Goal: Information Seeking & Learning: Learn about a topic

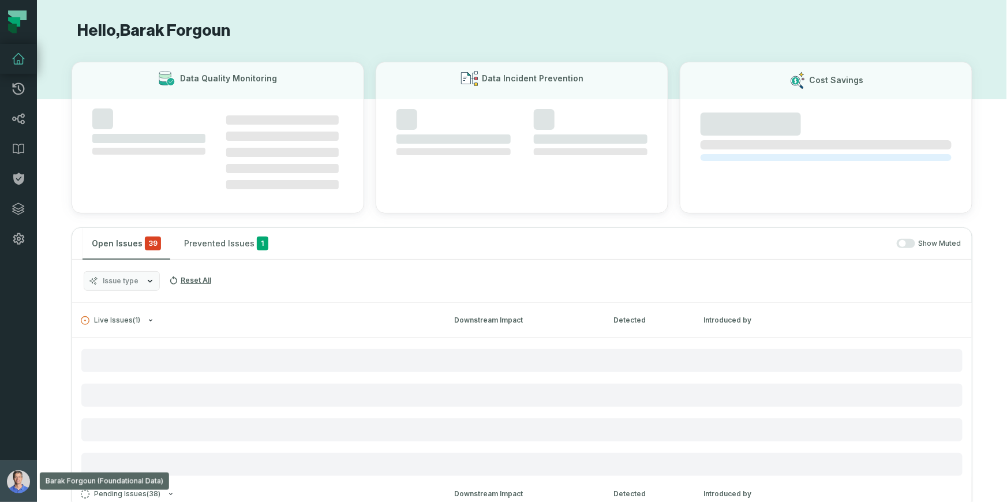
click at [21, 485] on img "button" at bounding box center [18, 481] width 23 height 23
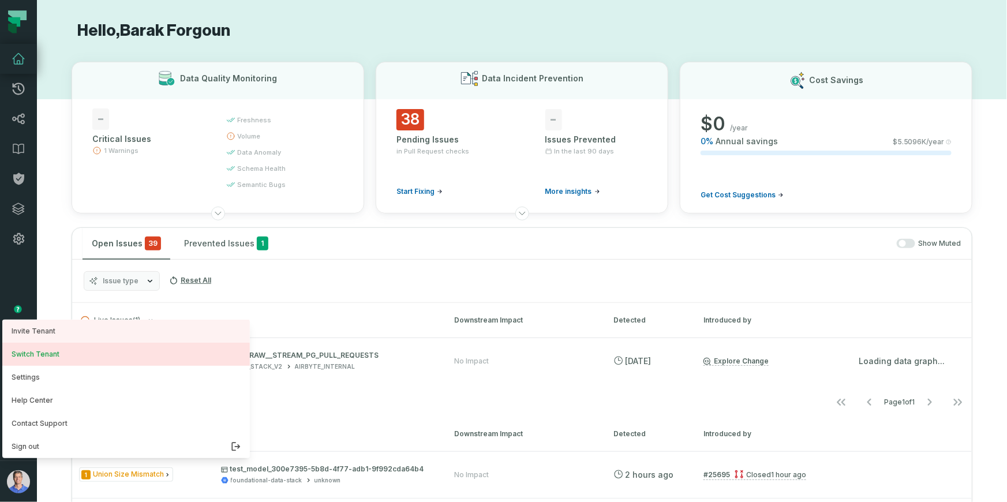
click at [57, 358] on button "Switch Tenant" at bounding box center [126, 354] width 248 height 23
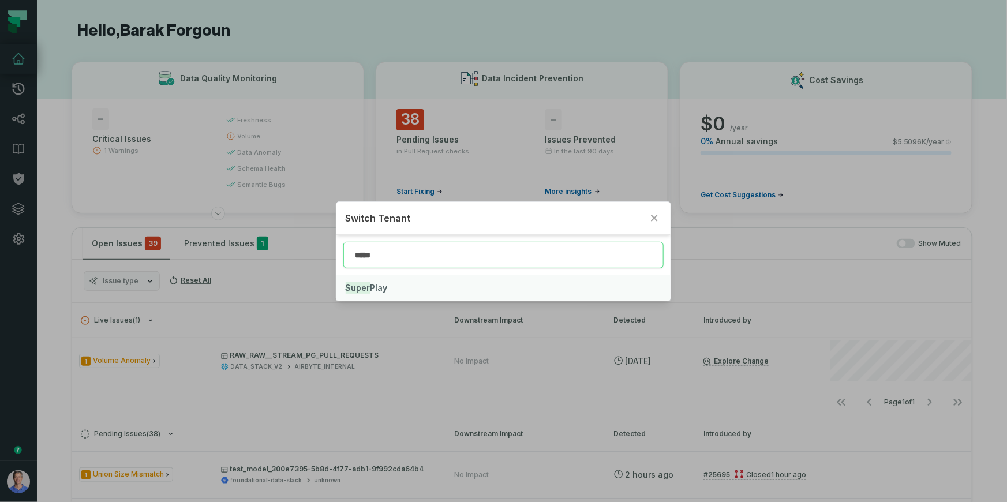
type input "*****"
click at [376, 284] on span "Super Play" at bounding box center [367, 288] width 42 height 10
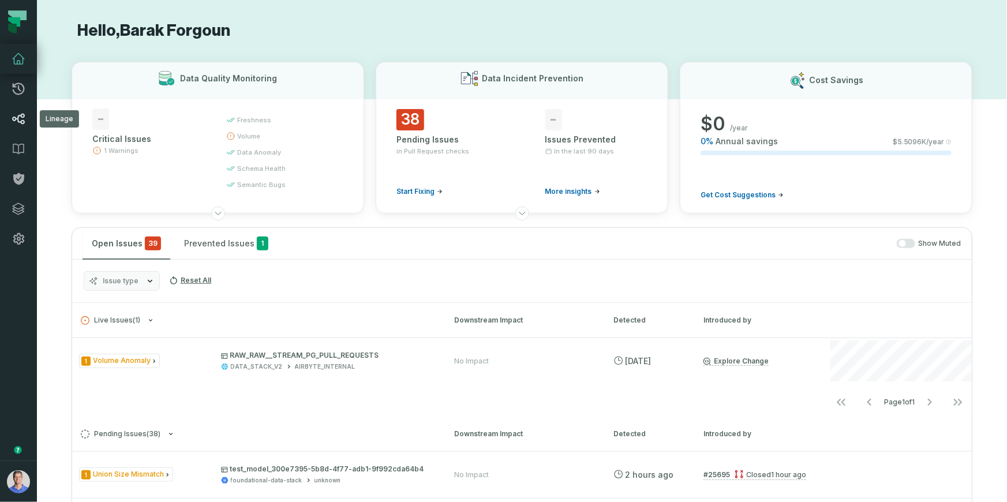
click at [25, 122] on link "Lineage" at bounding box center [18, 119] width 37 height 30
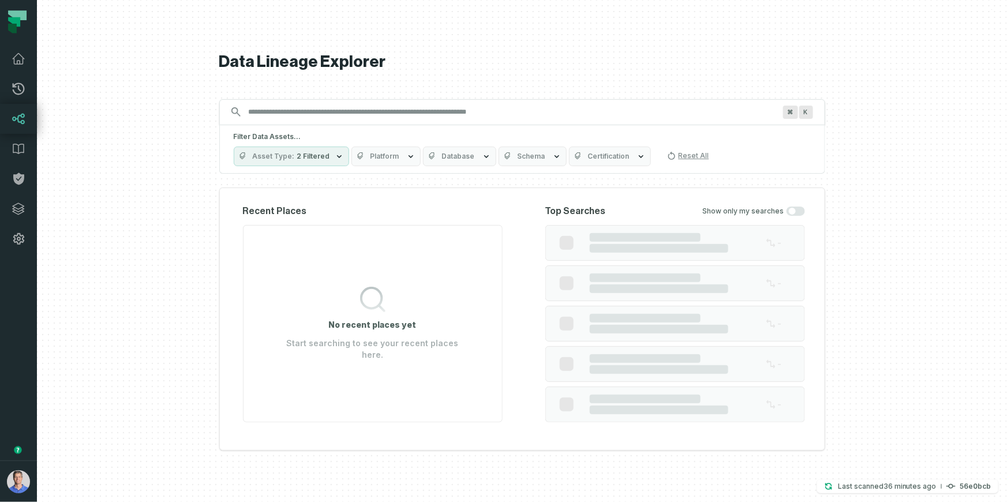
click at [401, 112] on input "Discovery Provider cmdk menu" at bounding box center [512, 112] width 540 height 18
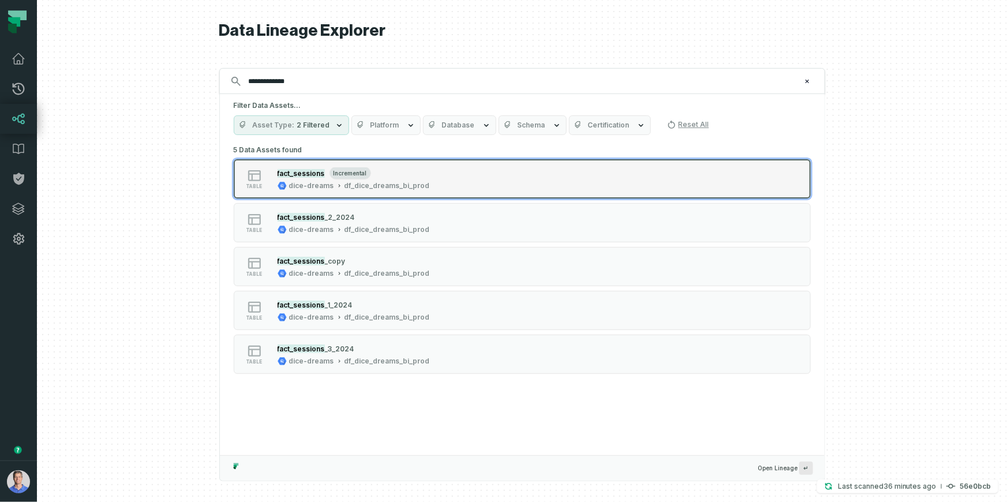
type input "**********"
click at [370, 176] on div "fact_sessions incremental" at bounding box center [354, 173] width 152 height 12
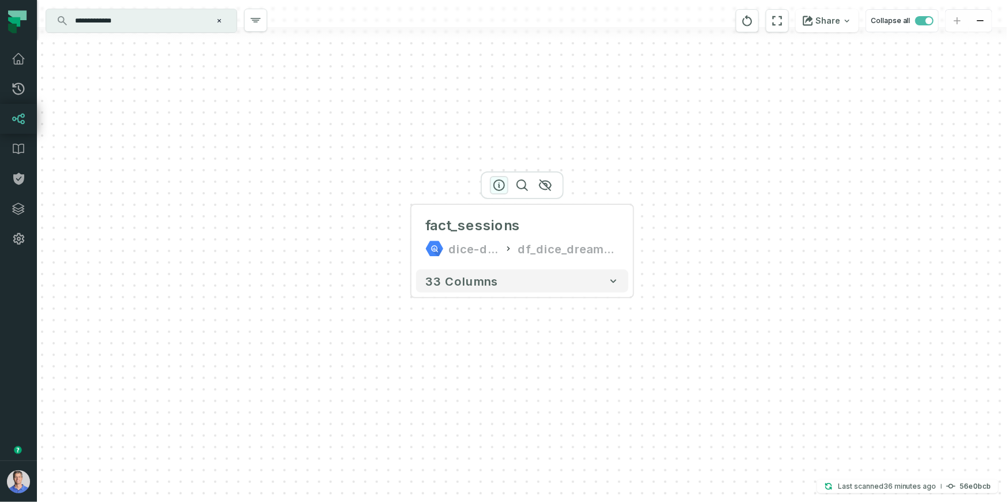
click at [500, 189] on div at bounding box center [522, 185] width 83 height 28
click at [500, 185] on icon "button" at bounding box center [499, 185] width 14 height 14
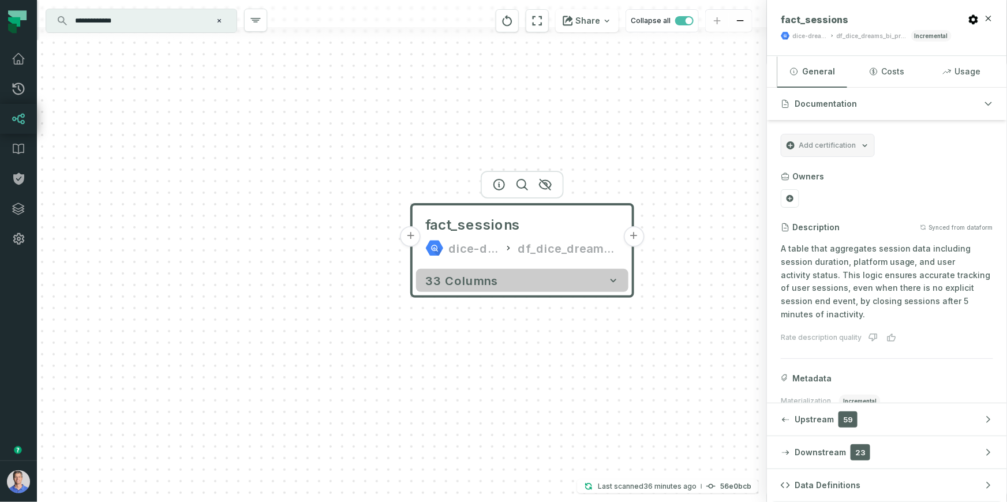
click at [619, 278] on icon "button" at bounding box center [614, 281] width 12 height 12
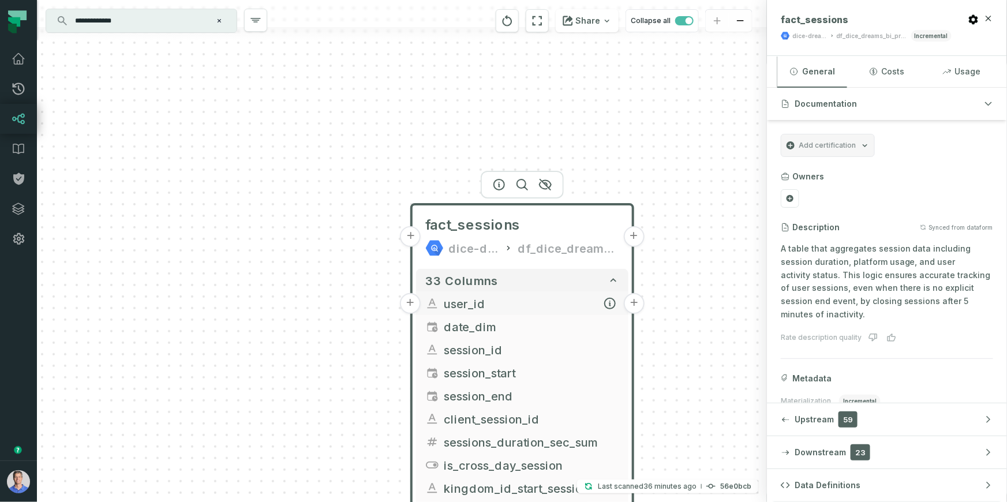
click at [494, 307] on span "user_id" at bounding box center [531, 303] width 175 height 17
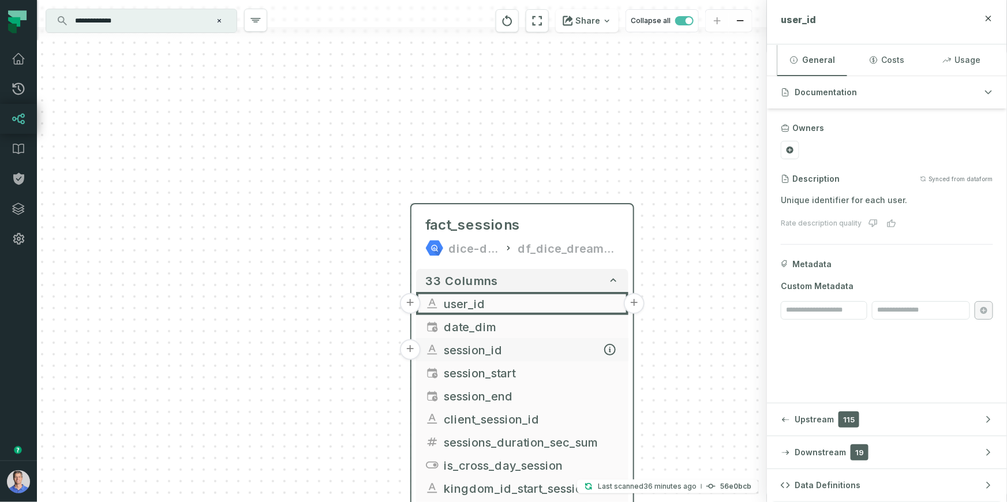
click at [473, 351] on span "session_id" at bounding box center [531, 349] width 175 height 17
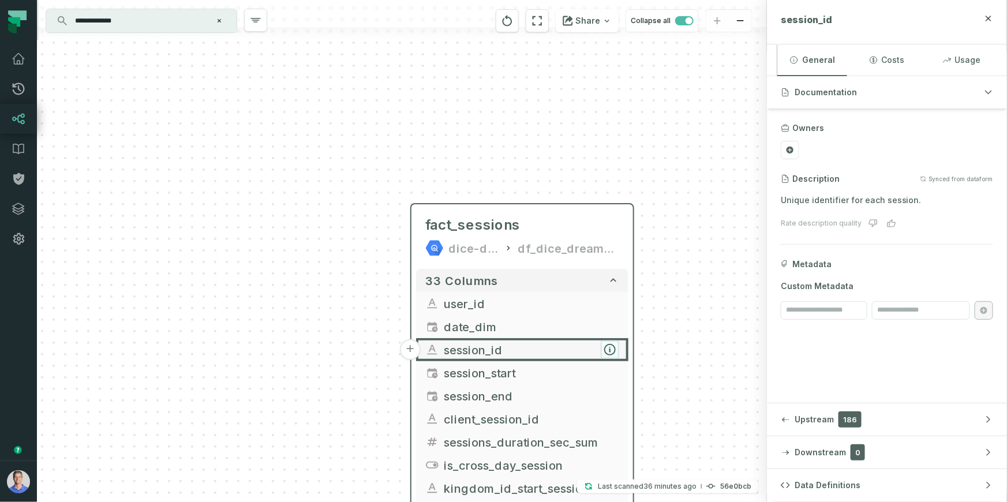
click at [612, 350] on icon "button" at bounding box center [610, 350] width 10 height 10
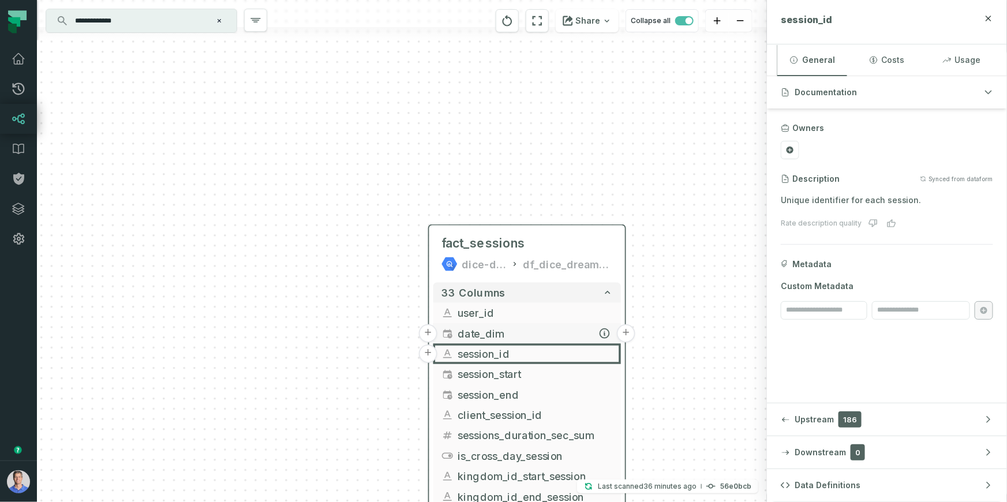
click at [596, 326] on span "date_dim" at bounding box center [535, 334] width 155 height 16
